Goal: Task Accomplishment & Management: Use online tool/utility

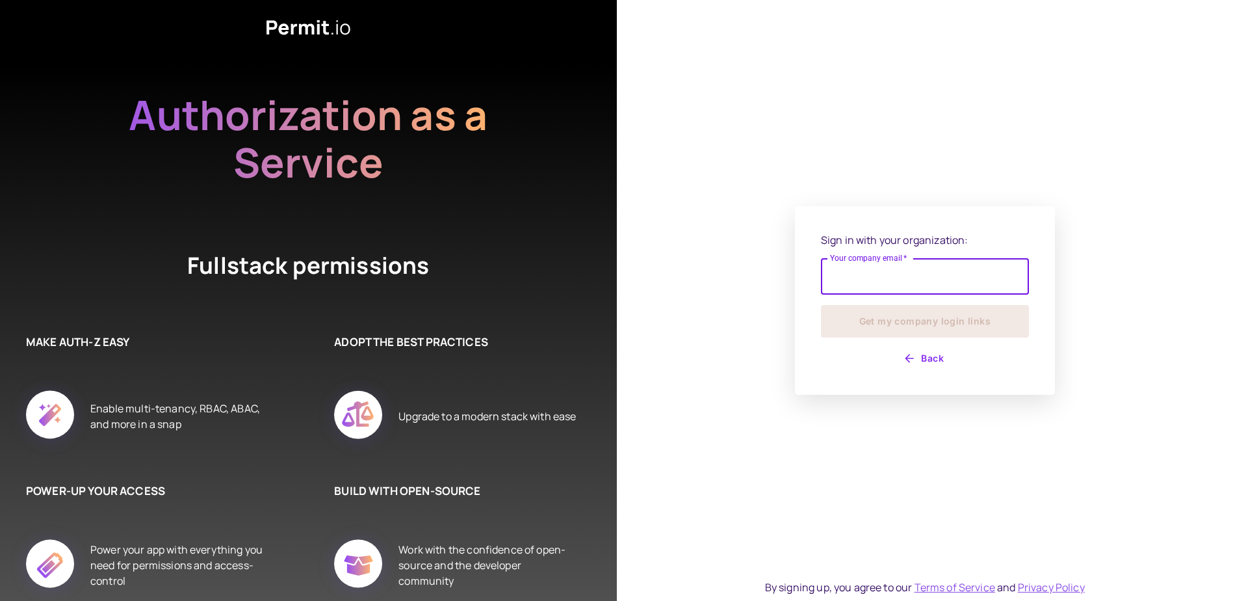
click at [909, 288] on input "Your company email   *" at bounding box center [925, 276] width 208 height 36
type input "**********"
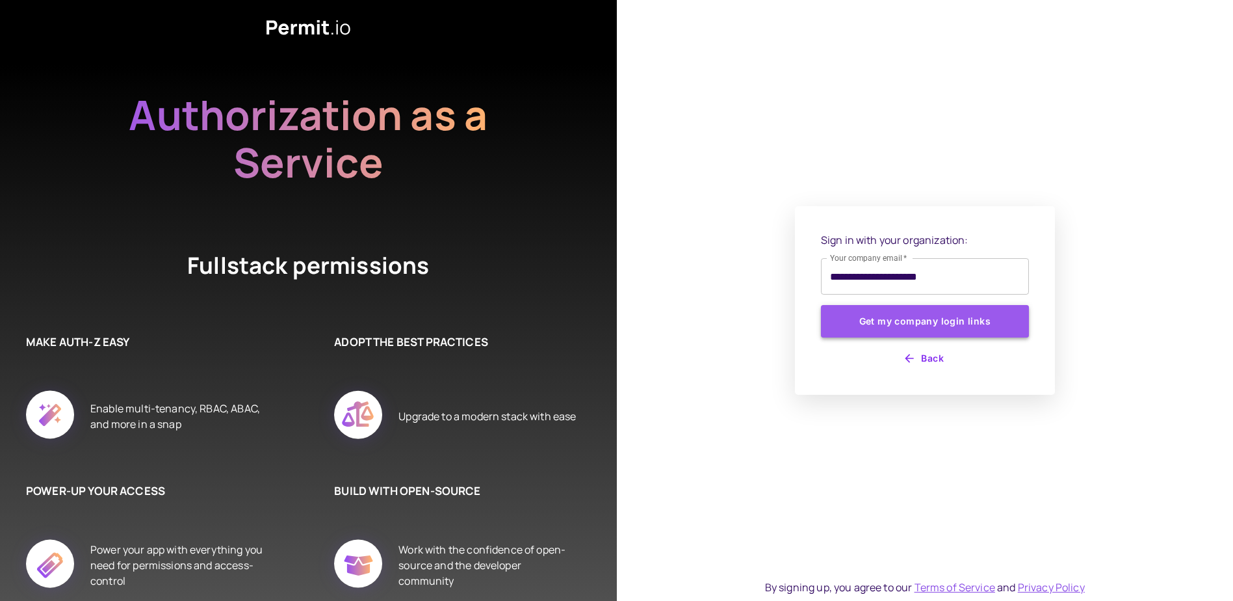
click at [846, 320] on button "Get my company login links" at bounding box center [925, 321] width 208 height 32
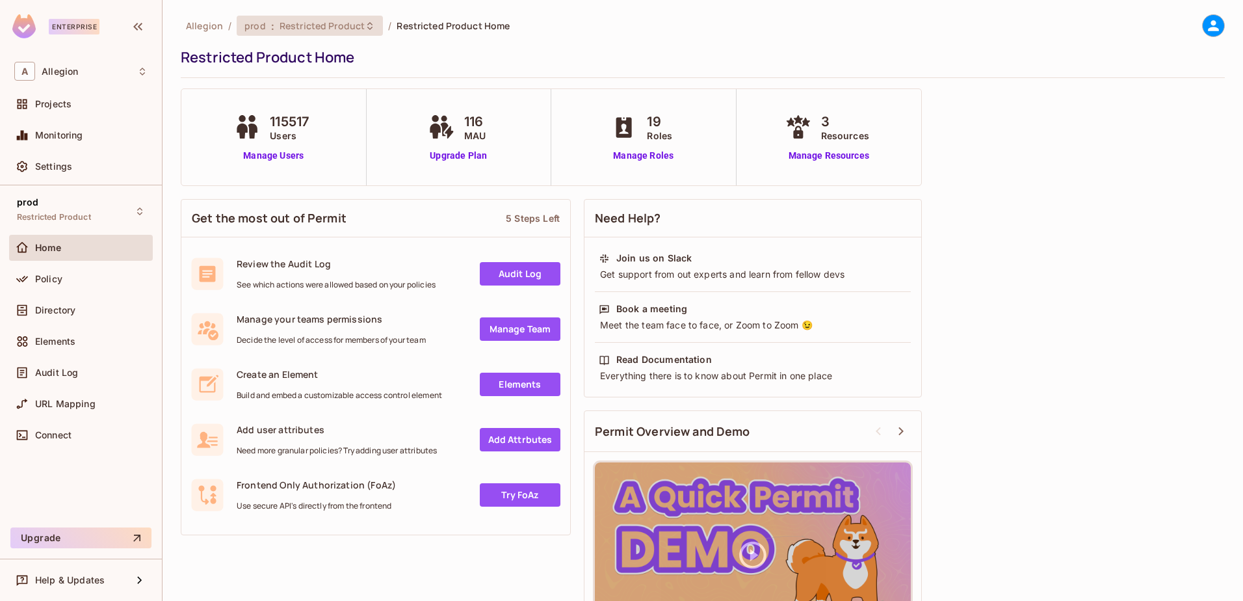
click at [328, 25] on span "Restricted Product" at bounding box center [321, 25] width 85 height 12
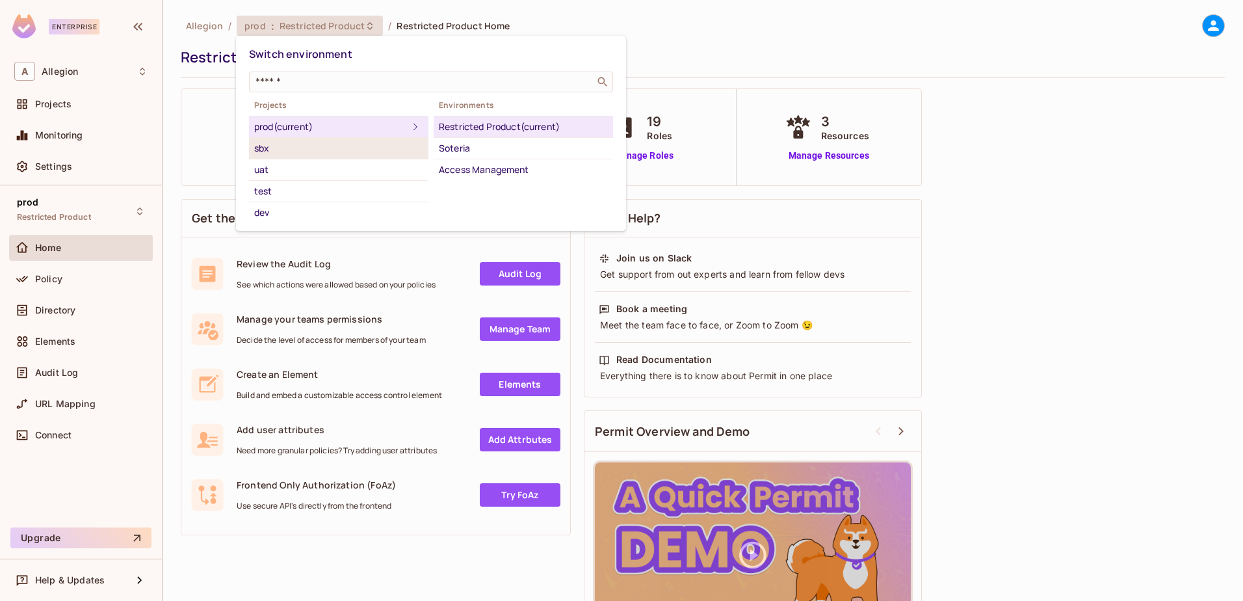
click at [283, 155] on div "sbx" at bounding box center [338, 148] width 169 height 16
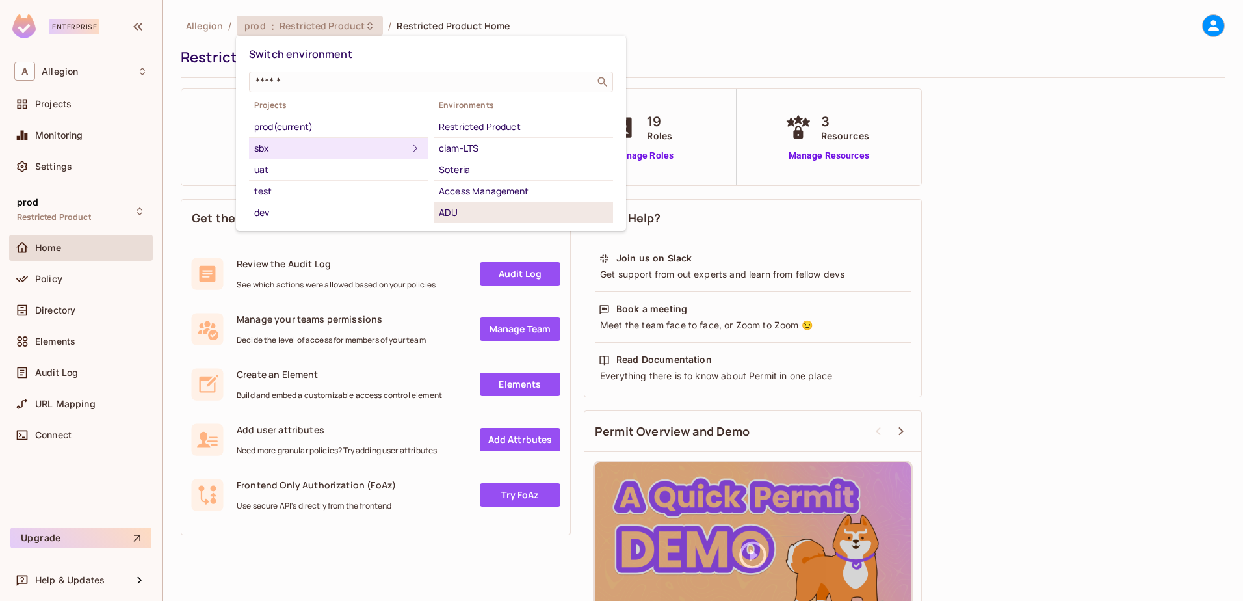
click at [493, 208] on div "ADU" at bounding box center [523, 213] width 169 height 16
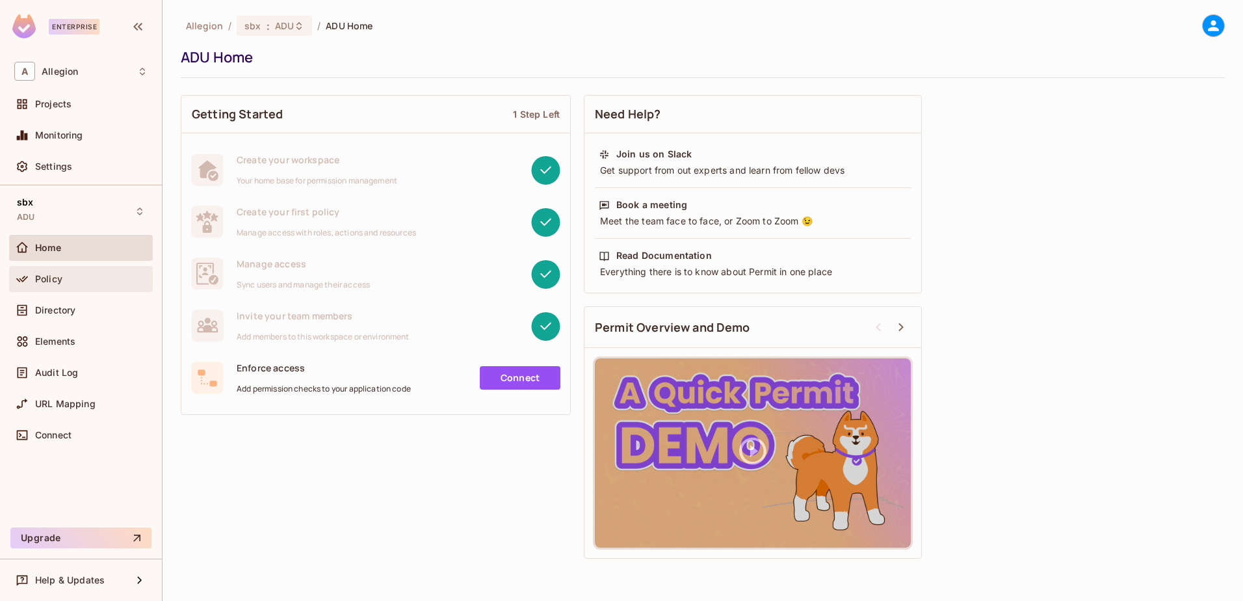
click at [37, 276] on span "Policy" at bounding box center [48, 279] width 27 height 10
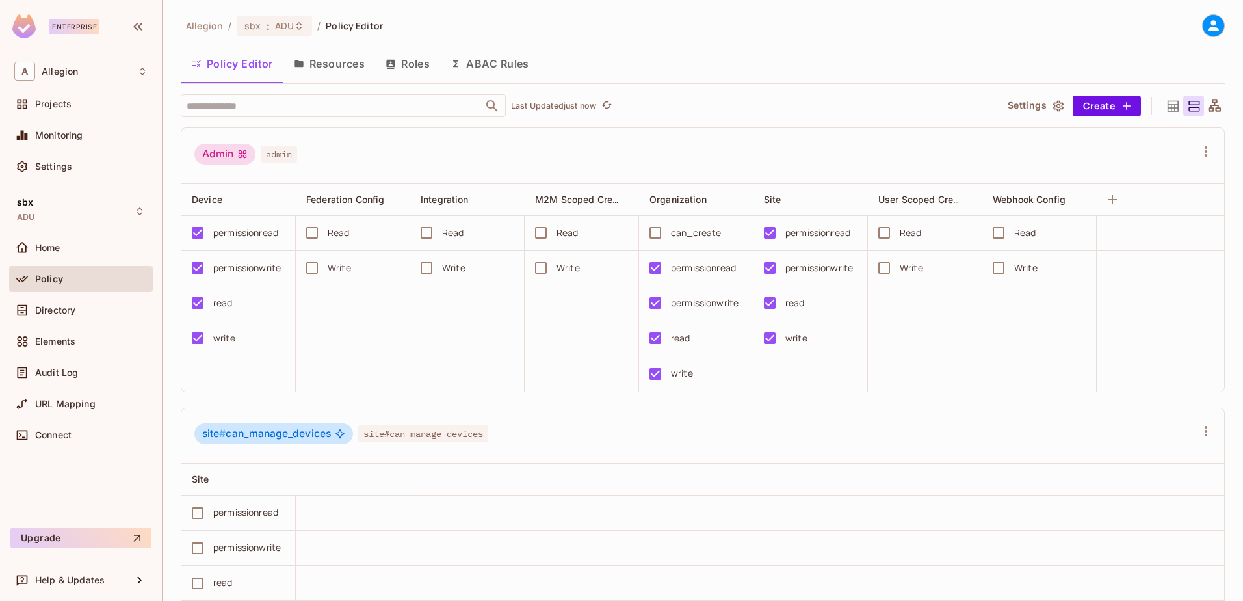
click at [333, 60] on button "Resources" at bounding box center [329, 63] width 92 height 32
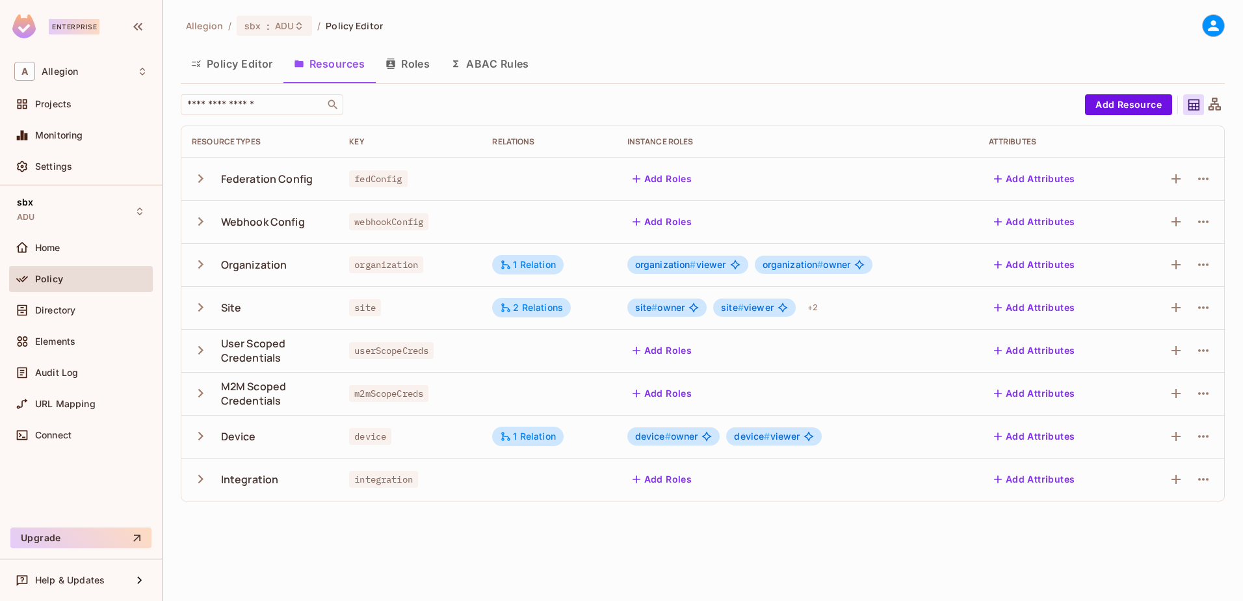
click at [844, 263] on span "organization # owner" at bounding box center [806, 264] width 88 height 10
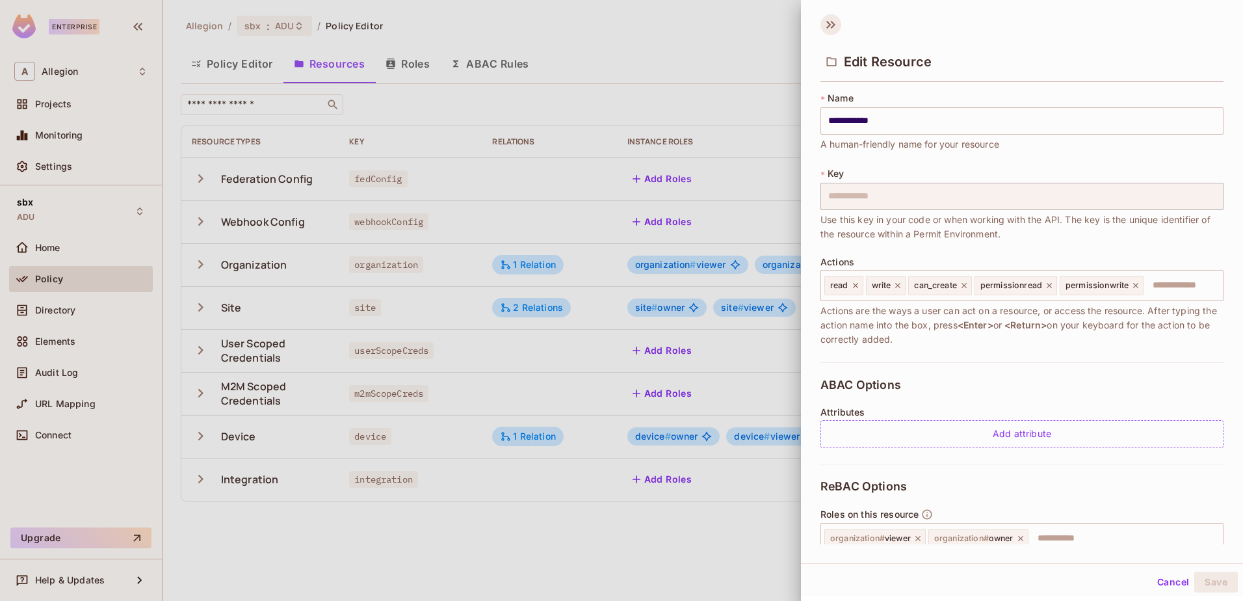
click at [829, 18] on icon at bounding box center [830, 24] width 21 height 21
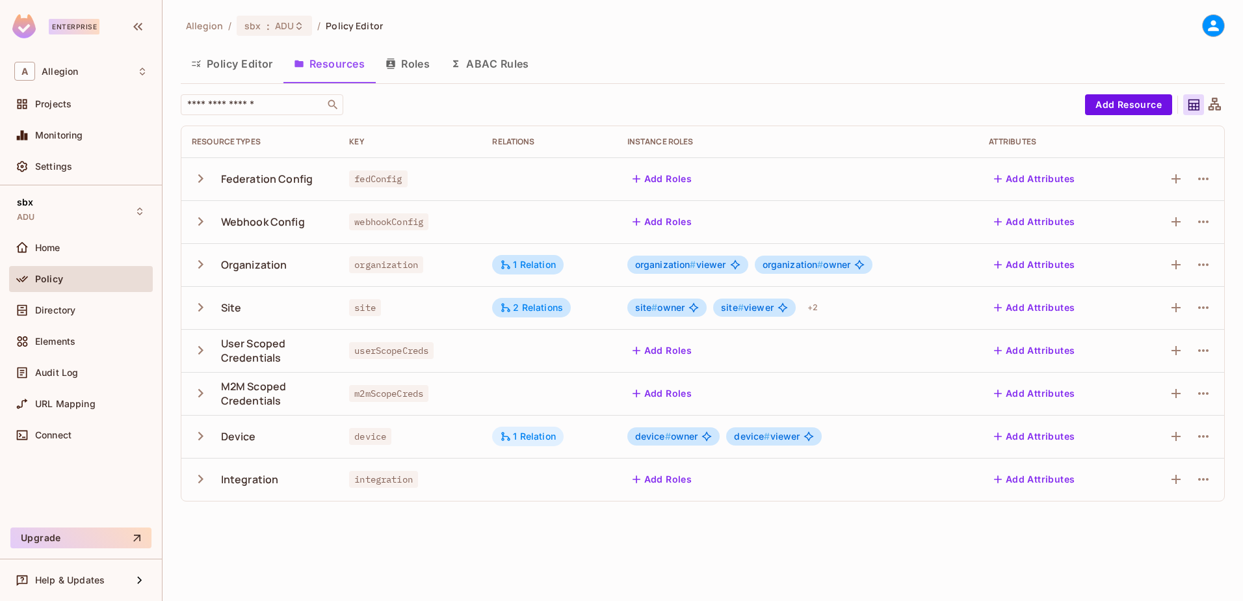
click at [538, 435] on div "1 Relation" at bounding box center [528, 436] width 56 height 12
click at [528, 311] on div at bounding box center [621, 300] width 1243 height 601
click at [528, 311] on div "2 Relations" at bounding box center [531, 308] width 63 height 12
